Goal: Find specific page/section: Find specific page/section

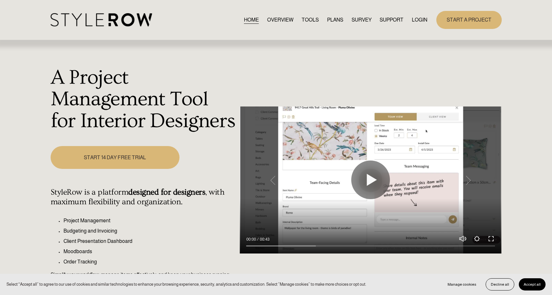
click at [417, 18] on link "LOGIN" at bounding box center [419, 19] width 15 height 9
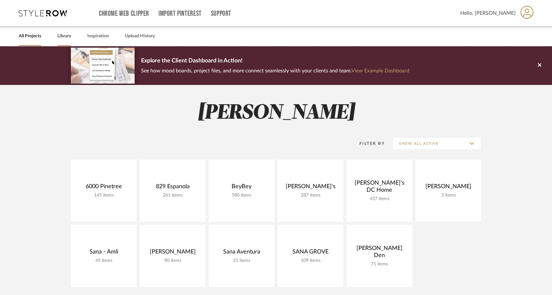
click at [62, 35] on link "Library" at bounding box center [64, 36] width 14 height 9
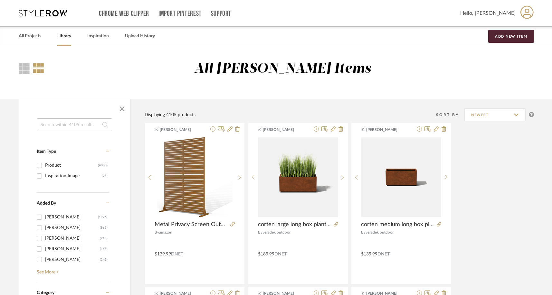
click at [70, 123] on input at bounding box center [74, 125] width 75 height 13
type input "sconce"
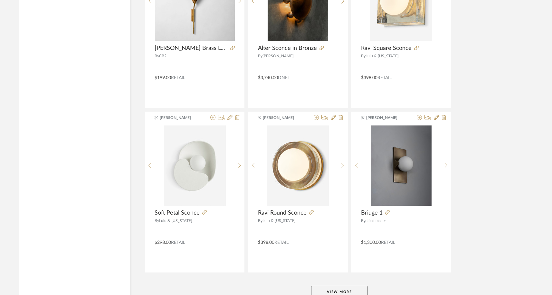
scroll to position [1888, 0]
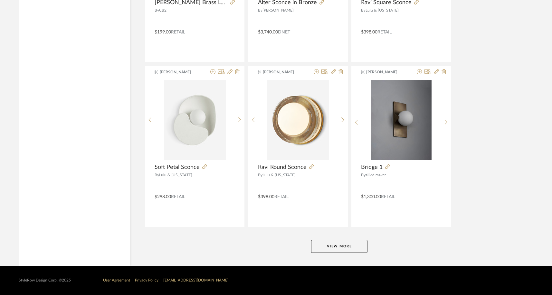
click at [348, 244] on button "View More" at bounding box center [339, 246] width 56 height 13
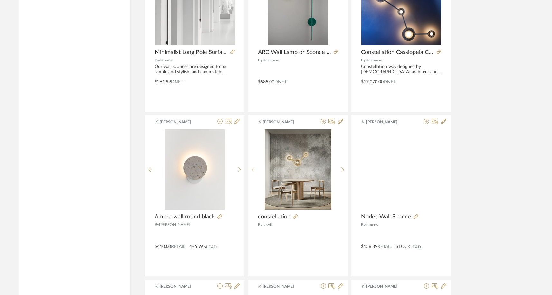
scroll to position [3372, 0]
